Goal: Task Accomplishment & Management: Manage account settings

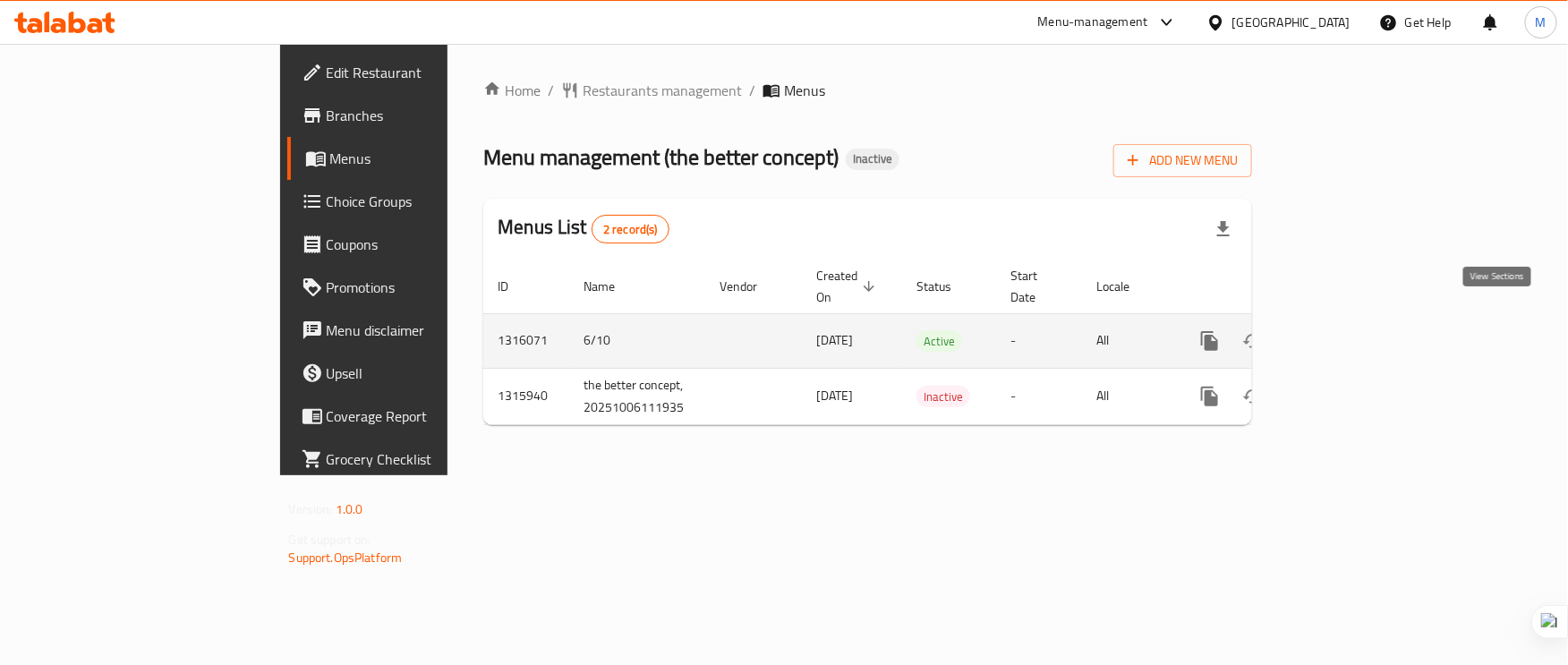
click at [1350, 331] on icon "enhanced table" at bounding box center [1339, 342] width 22 height 22
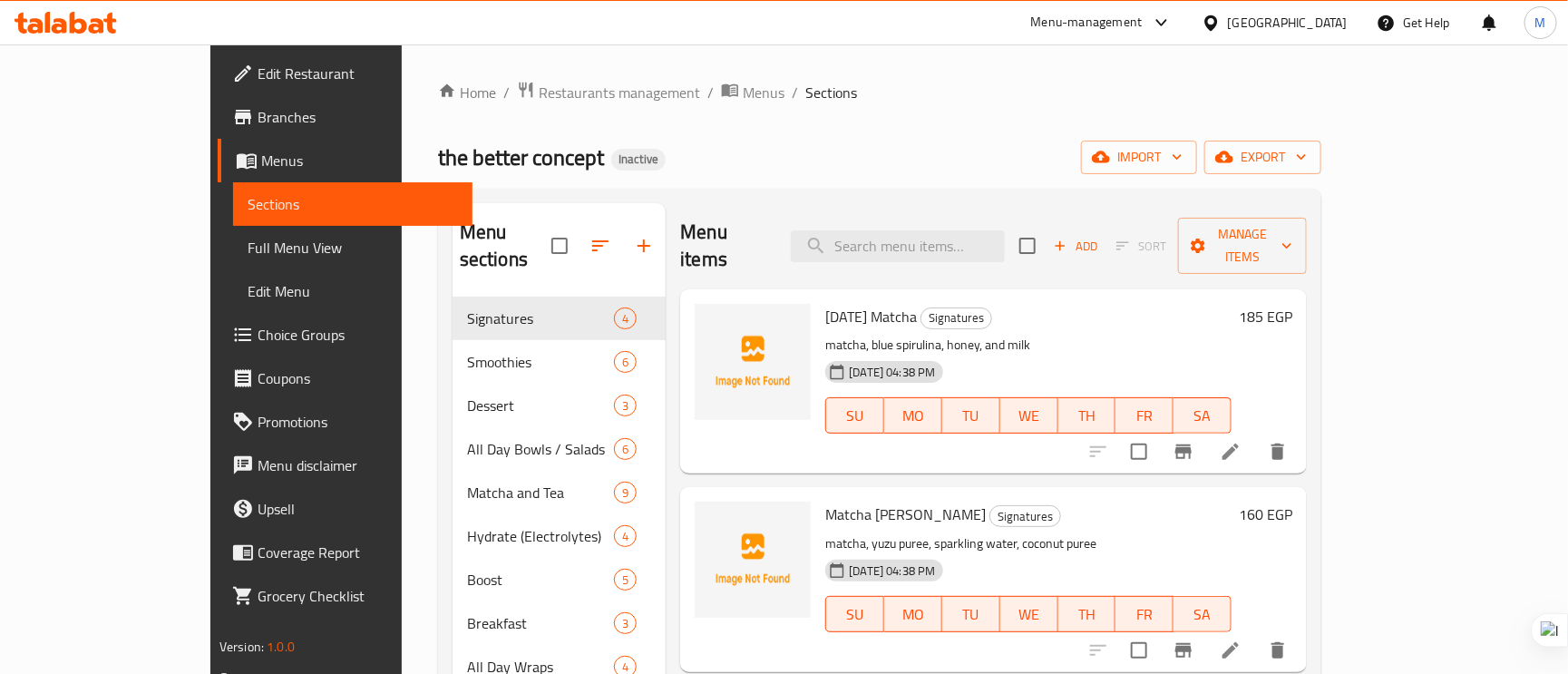
click at [248, 254] on span "Full Menu View" at bounding box center [352, 248] width 211 height 22
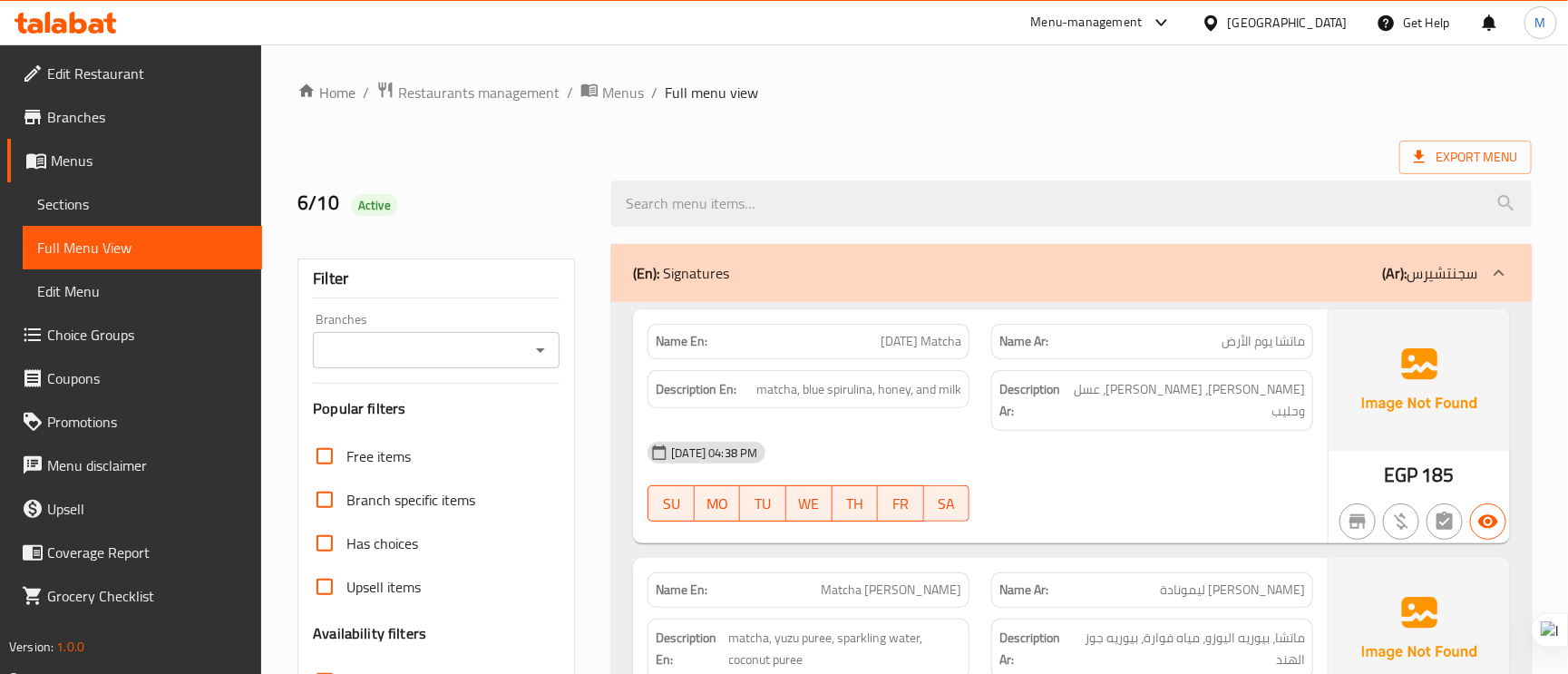
click at [93, 193] on span "Sections" at bounding box center [142, 204] width 211 height 22
